Goal: Transaction & Acquisition: Purchase product/service

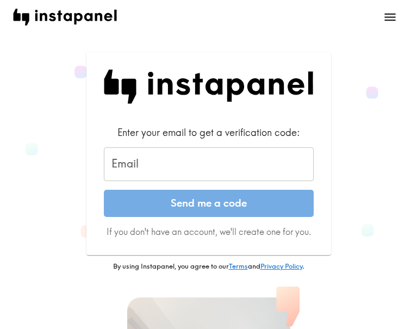
click at [148, 158] on input "Email" at bounding box center [209, 164] width 210 height 34
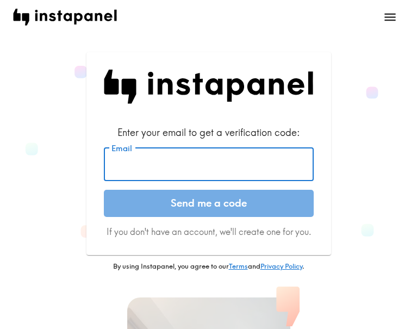
paste input "[EMAIL_ADDRESS][DOMAIN_NAME]"
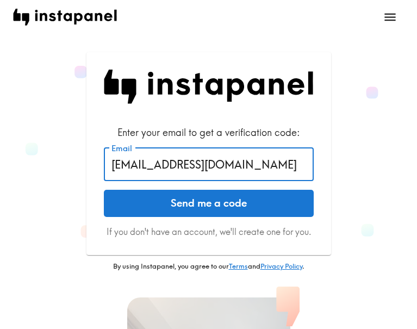
type input "[EMAIL_ADDRESS][DOMAIN_NAME]"
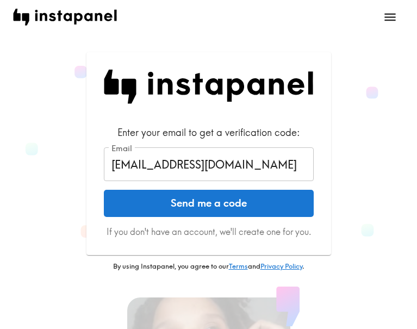
click at [191, 210] on button "Send me a code" at bounding box center [209, 203] width 210 height 27
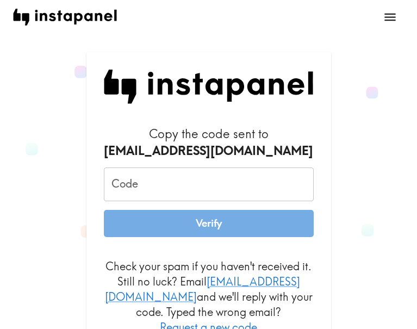
click at [178, 187] on input "Code" at bounding box center [209, 185] width 210 height 34
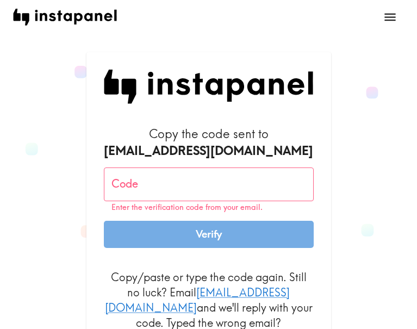
click at [214, 191] on input "Code" at bounding box center [209, 185] width 210 height 34
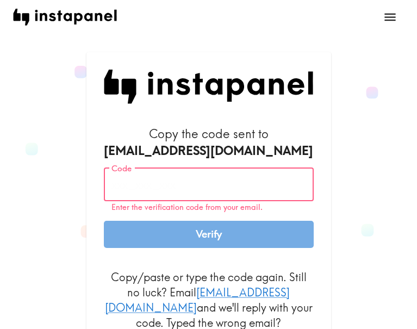
paste input "DDu_rGn_eY8"
type input "DDu_rGn_eY8"
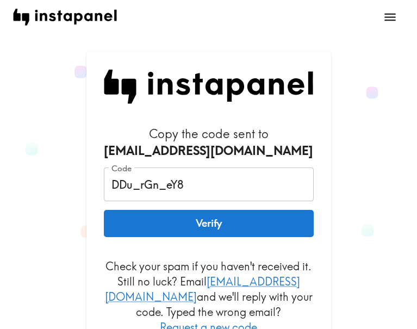
click at [224, 224] on button "Verify" at bounding box center [209, 223] width 210 height 27
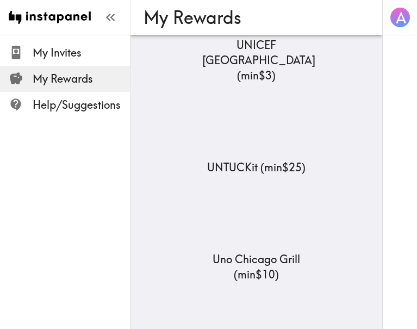
scroll to position [25159, 0]
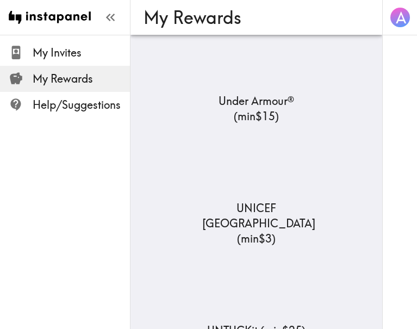
drag, startPoint x: 270, startPoint y: 128, endPoint x: 275, endPoint y: 134, distance: 7.0
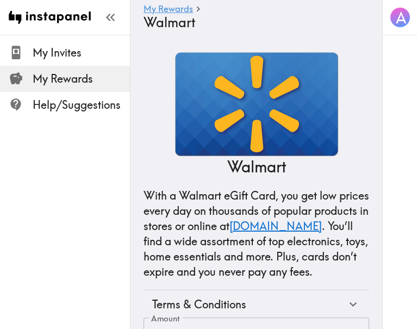
scroll to position [157, 0]
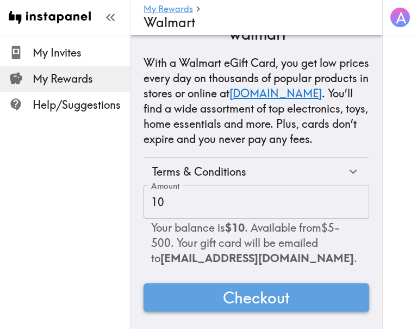
click at [258, 293] on span "Checkout" at bounding box center [256, 298] width 67 height 22
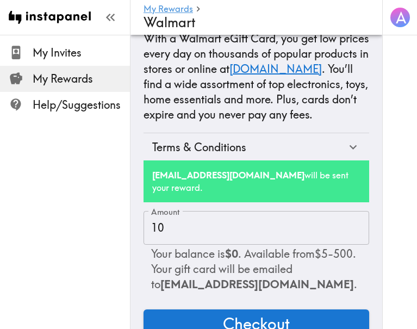
scroll to position [208, 0]
